Goal: Information Seeking & Learning: Check status

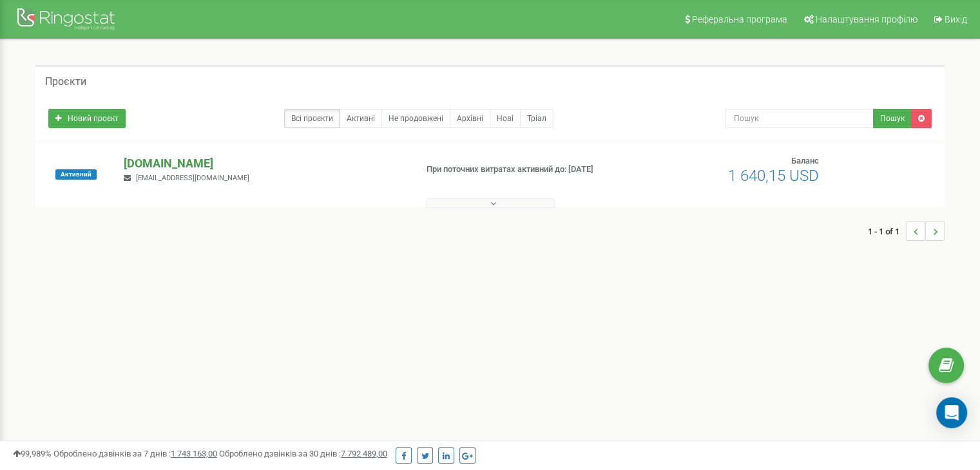
click at [135, 164] on p "[DOMAIN_NAME]" at bounding box center [264, 163] width 281 height 17
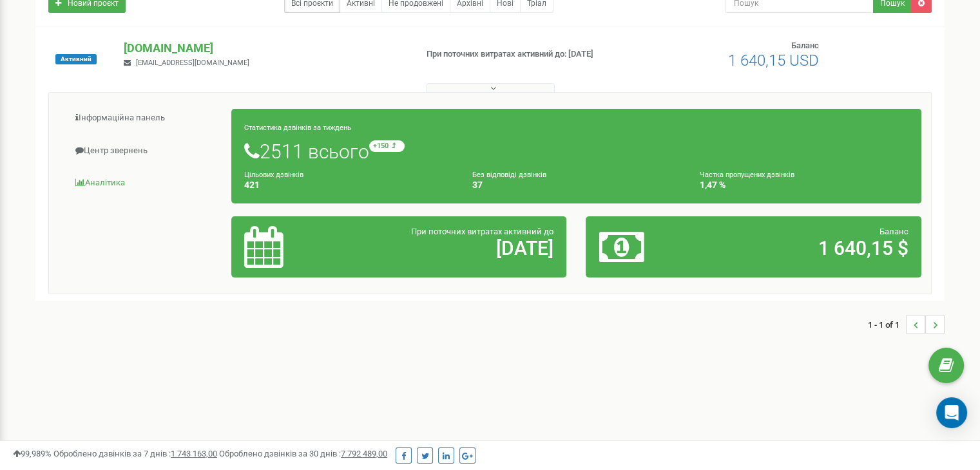
scroll to position [129, 0]
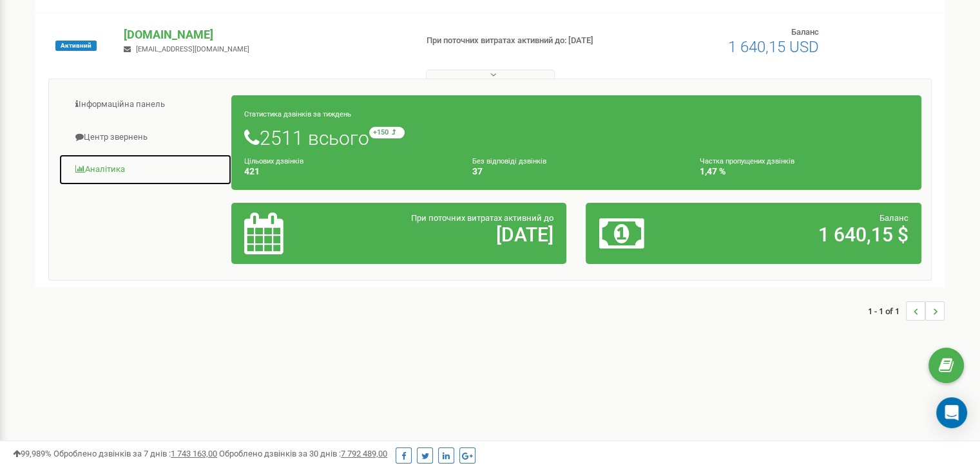
click at [105, 169] on link "Аналiтика" at bounding box center [145, 170] width 173 height 32
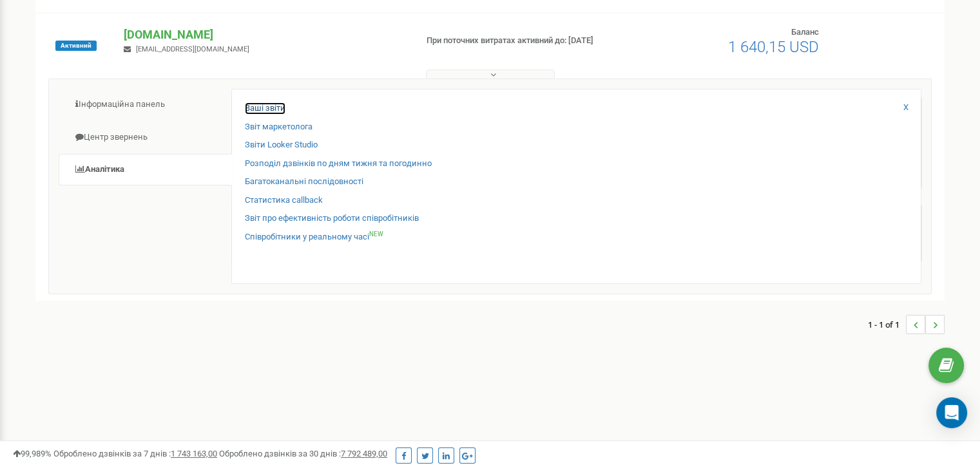
click at [265, 108] on link "Ваші звіти" at bounding box center [265, 108] width 41 height 12
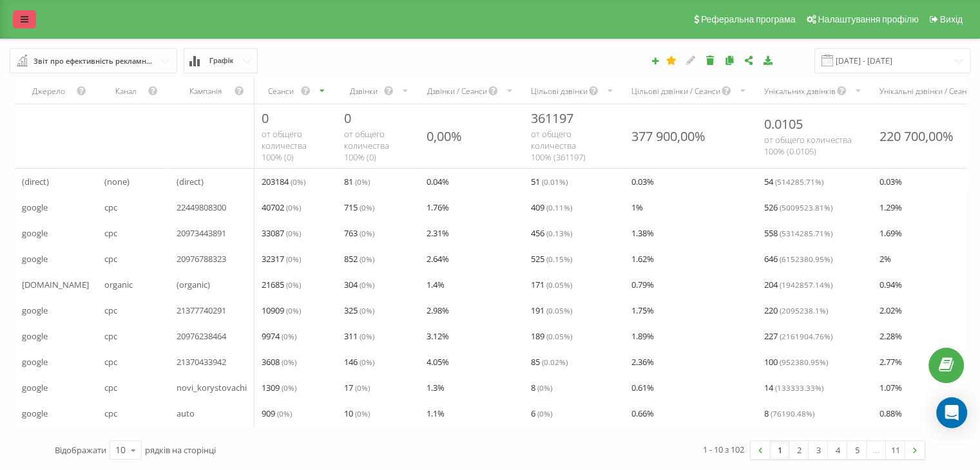
click at [24, 16] on icon at bounding box center [25, 19] width 8 height 9
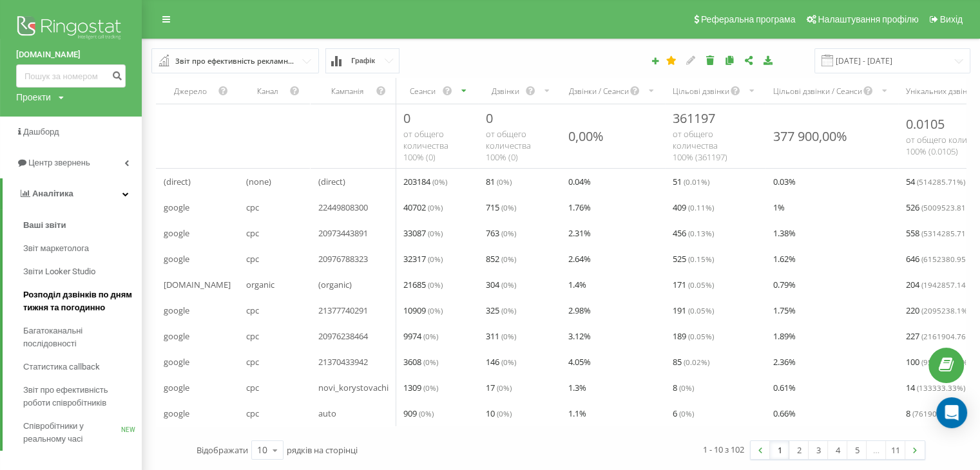
click at [51, 298] on span "Розподіл дзвінків по дням тижня та погодинно" at bounding box center [79, 302] width 112 height 26
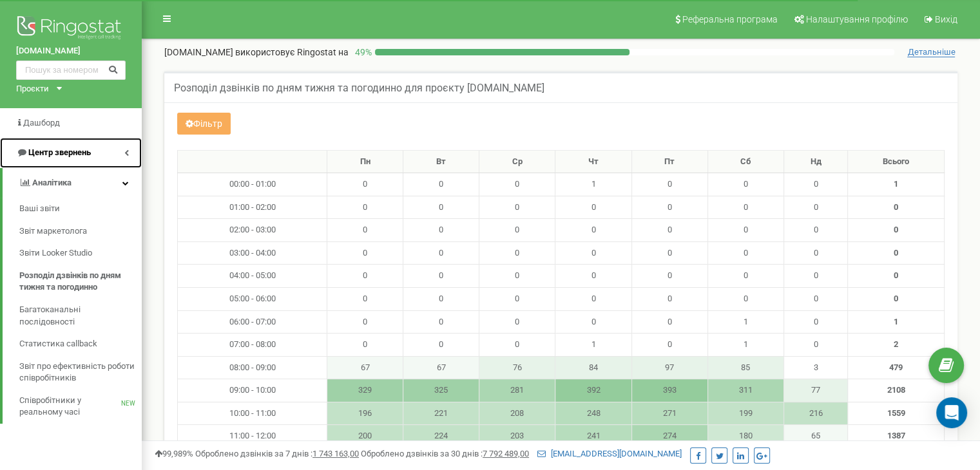
click at [44, 153] on span "Центр звернень" at bounding box center [59, 153] width 62 height 10
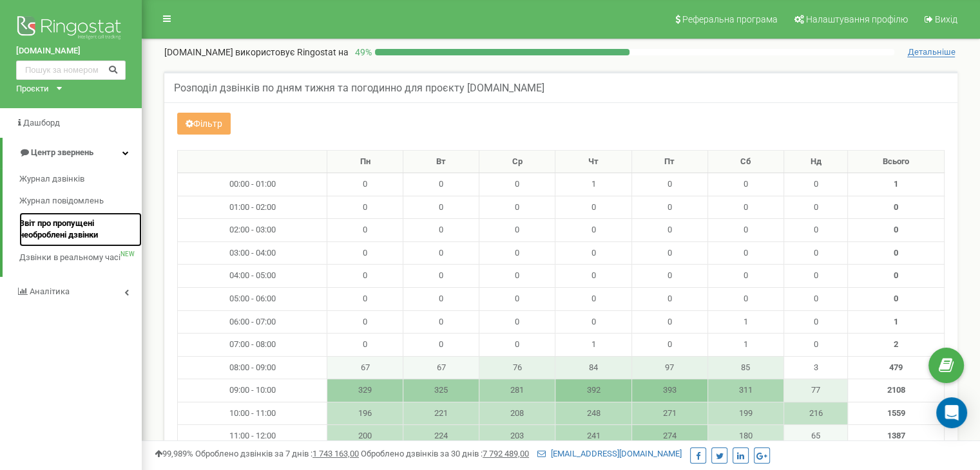
click at [41, 229] on span "Звіт про пропущені необроблені дзвінки" at bounding box center [77, 230] width 116 height 24
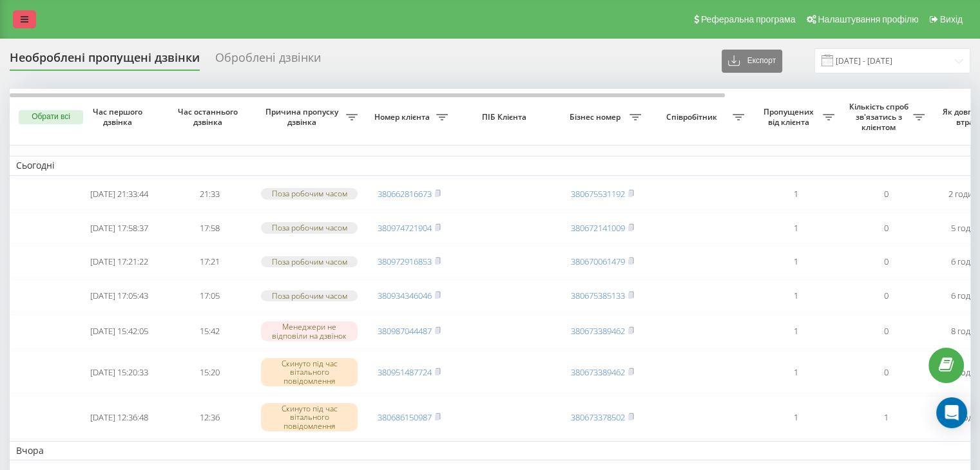
click at [23, 22] on icon at bounding box center [25, 19] width 8 height 9
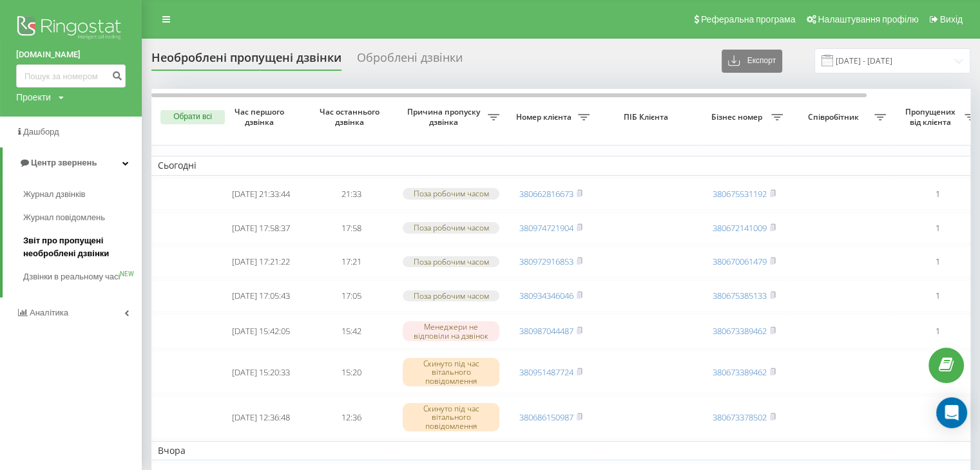
click at [62, 248] on span "Звіт про пропущені необроблені дзвінки" at bounding box center [79, 247] width 112 height 26
